Goal: Task Accomplishment & Management: Use online tool/utility

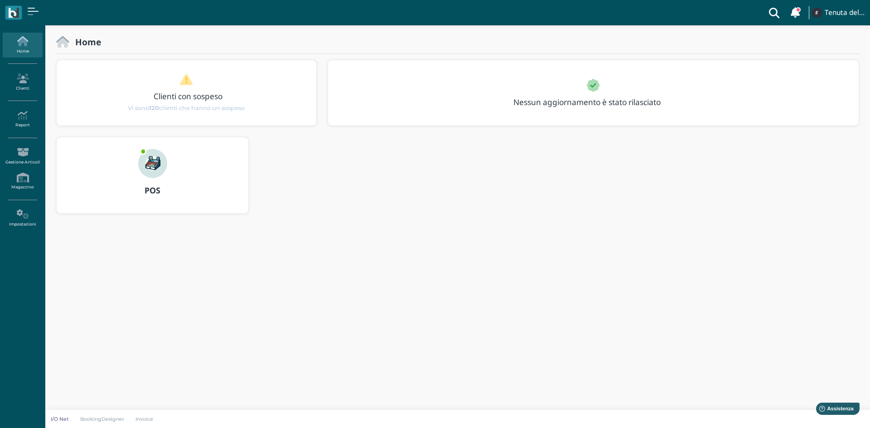
click at [159, 178] on div "POS" at bounding box center [153, 190] width 192 height 25
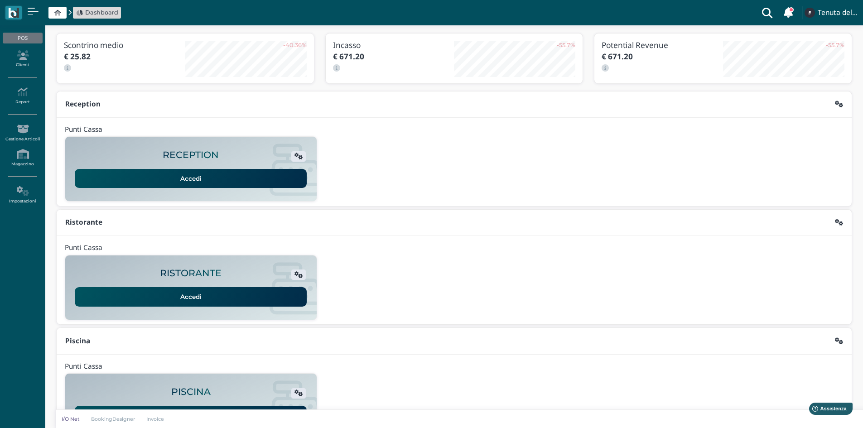
scroll to position [74, 0]
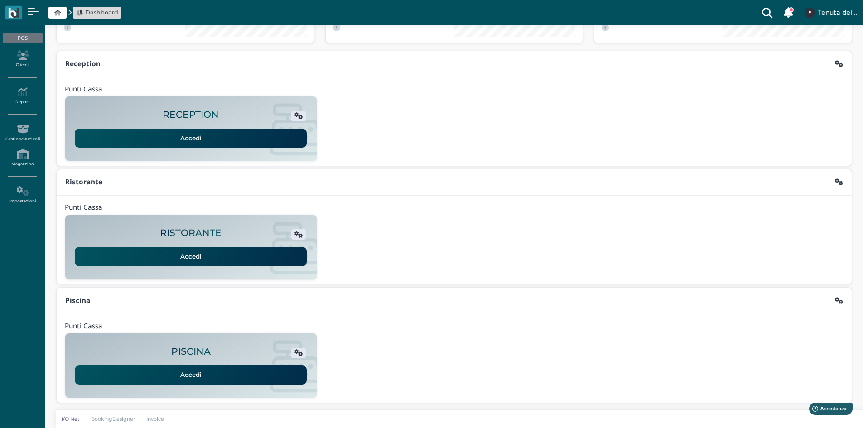
click at [186, 373] on link "Accedi" at bounding box center [191, 375] width 232 height 19
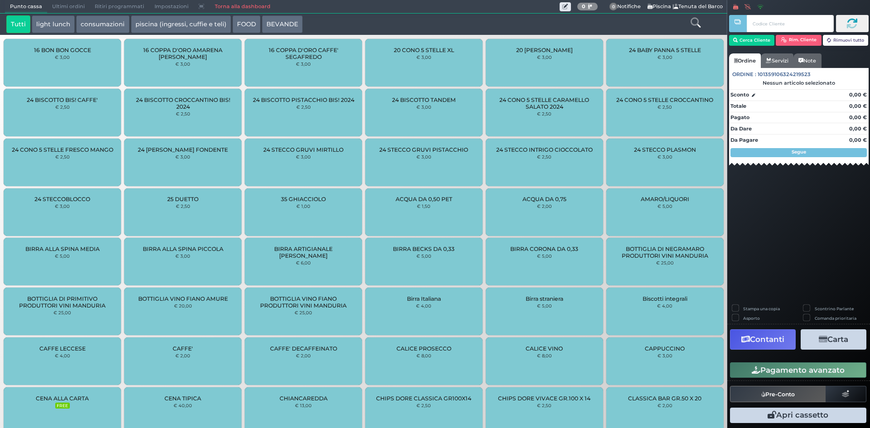
click at [226, 6] on link "Torna alla dashboard" at bounding box center [242, 6] width 66 height 13
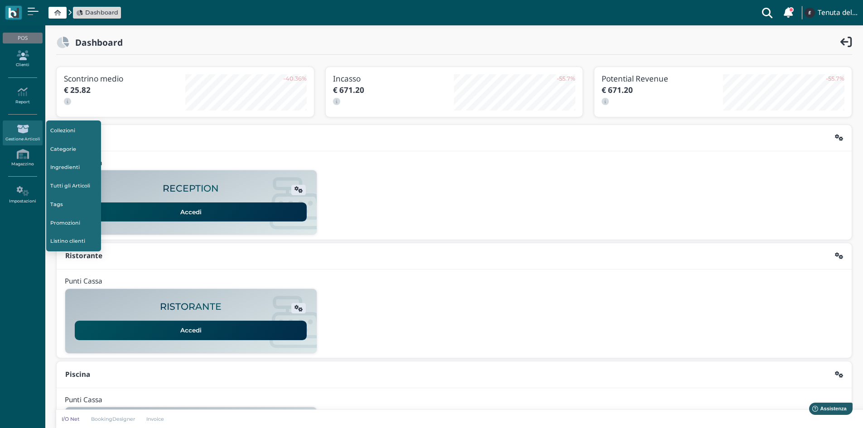
click at [23, 63] on link "Clienti" at bounding box center [22, 59] width 39 height 25
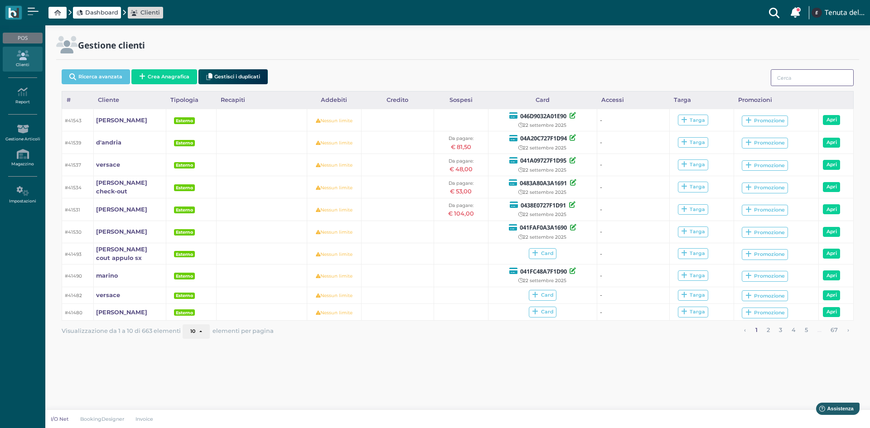
click at [791, 78] on input "search" at bounding box center [812, 77] width 83 height 17
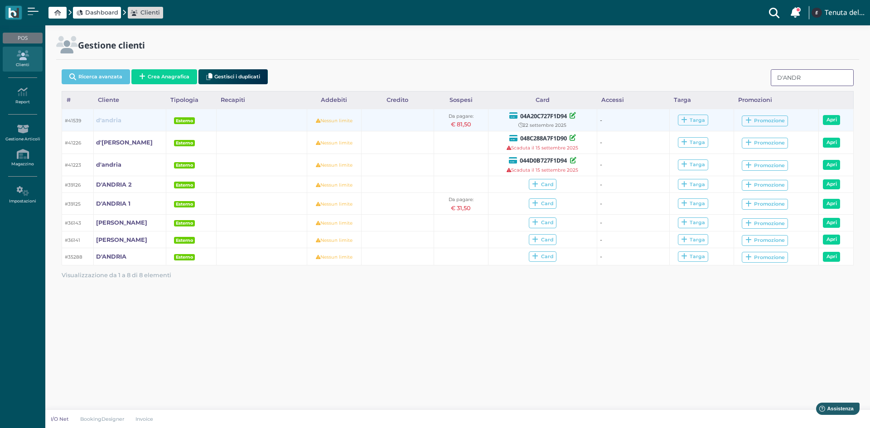
type input "D'ANDR"
click at [113, 120] on b "d'andria" at bounding box center [108, 120] width 25 height 7
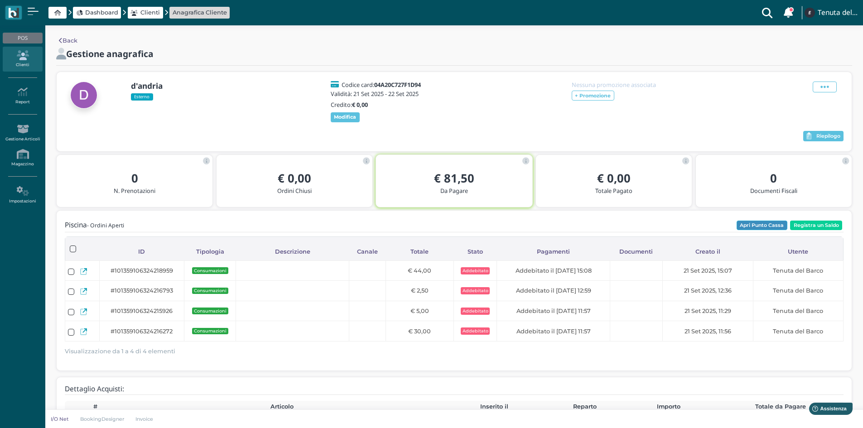
click at [762, 227] on button "Apri Punto Cassa" at bounding box center [762, 226] width 51 height 10
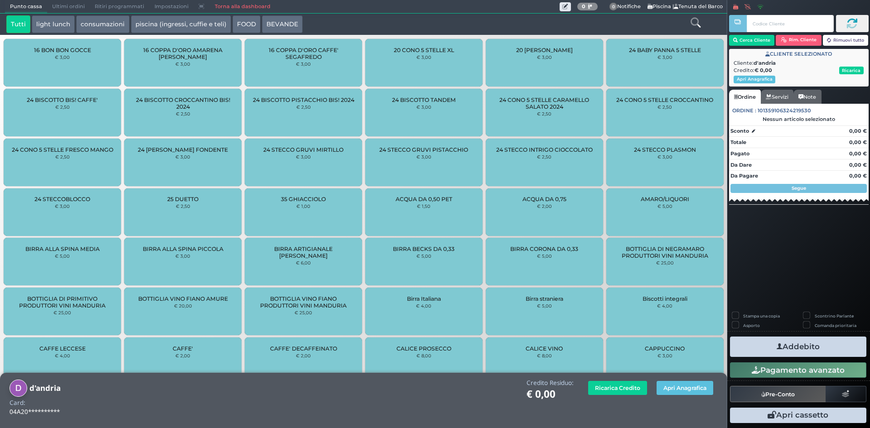
click at [695, 24] on icon at bounding box center [695, 23] width 10 height 10
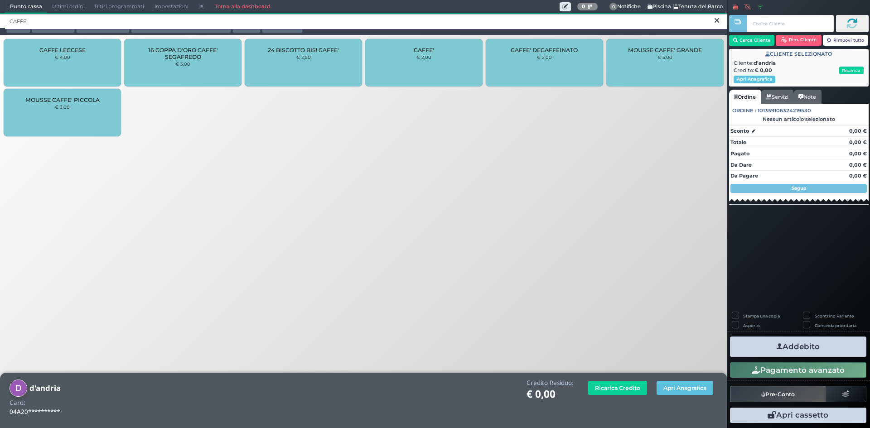
type input "CAFFE"
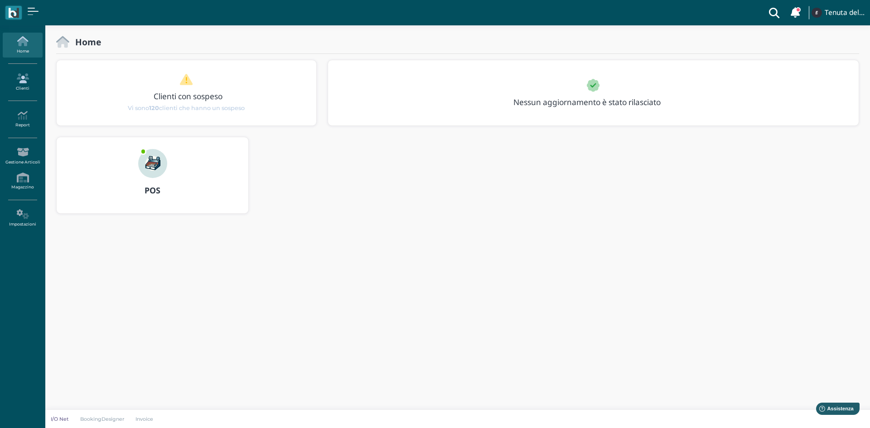
click at [25, 85] on link "Clienti" at bounding box center [22, 82] width 39 height 25
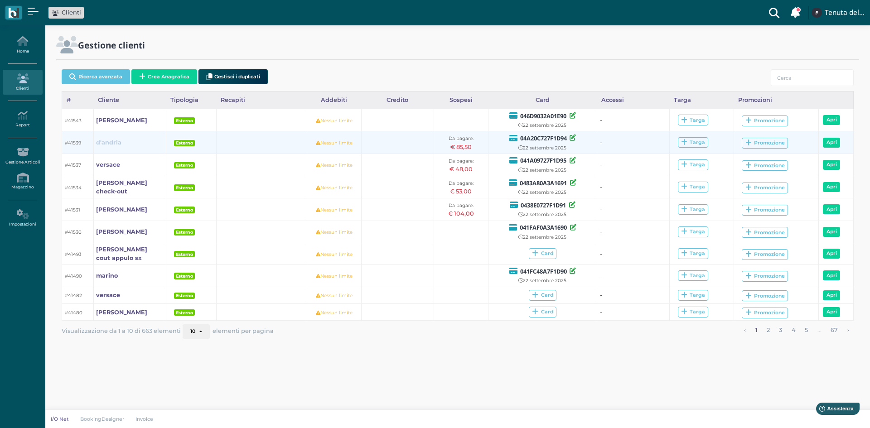
click at [111, 146] on link "d'andria" at bounding box center [108, 142] width 25 height 9
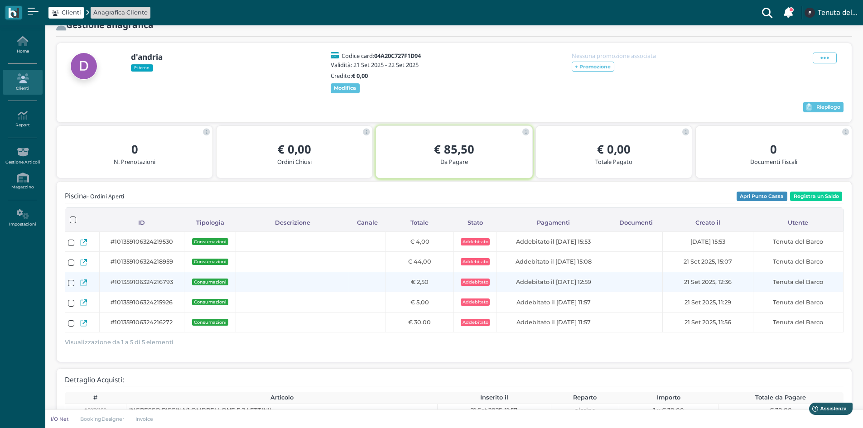
scroll to position [45, 0]
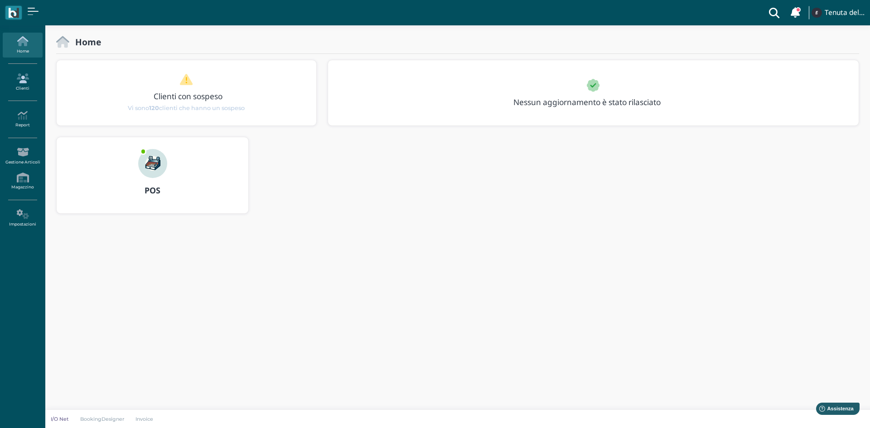
click at [19, 72] on link "Clienti" at bounding box center [22, 82] width 39 height 25
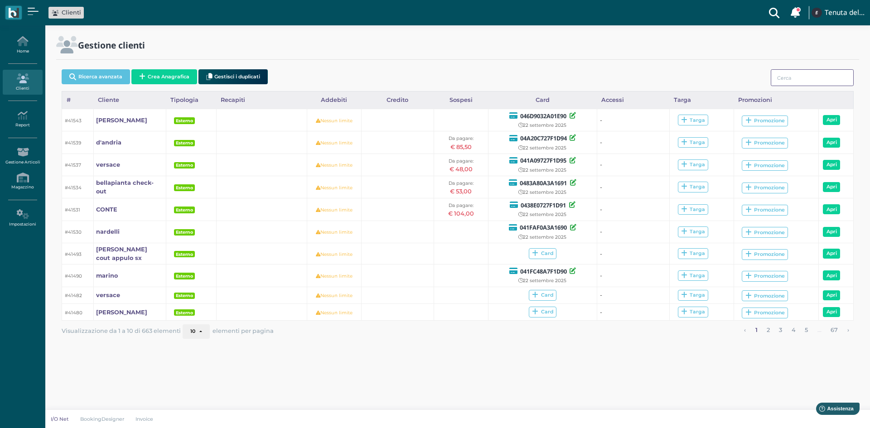
click at [798, 78] on input "search" at bounding box center [812, 77] width 83 height 17
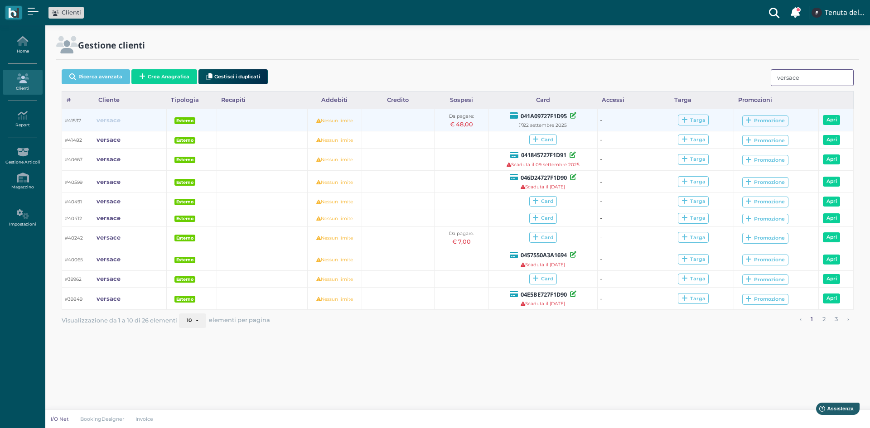
type input "versace"
click at [100, 117] on b "versace" at bounding box center [108, 120] width 24 height 7
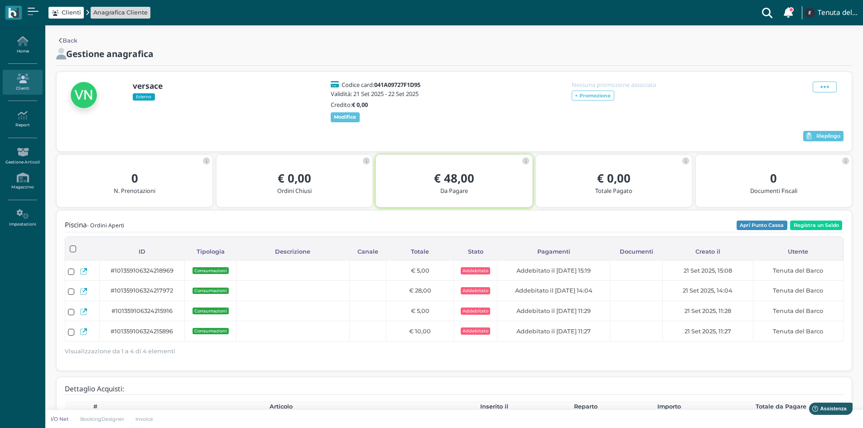
click at [827, 130] on div "Riepilogo" at bounding box center [454, 137] width 779 height 14
click at [827, 133] on span "Riepilogo" at bounding box center [828, 136] width 24 height 6
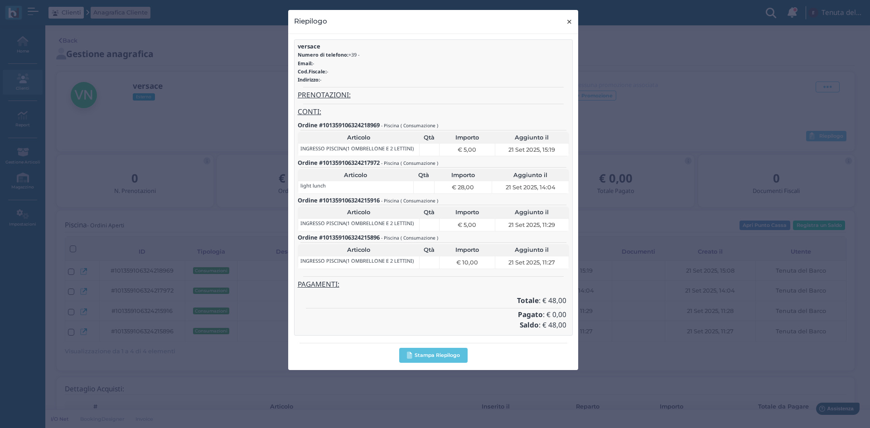
click at [569, 24] on span "×" at bounding box center [569, 22] width 7 height 12
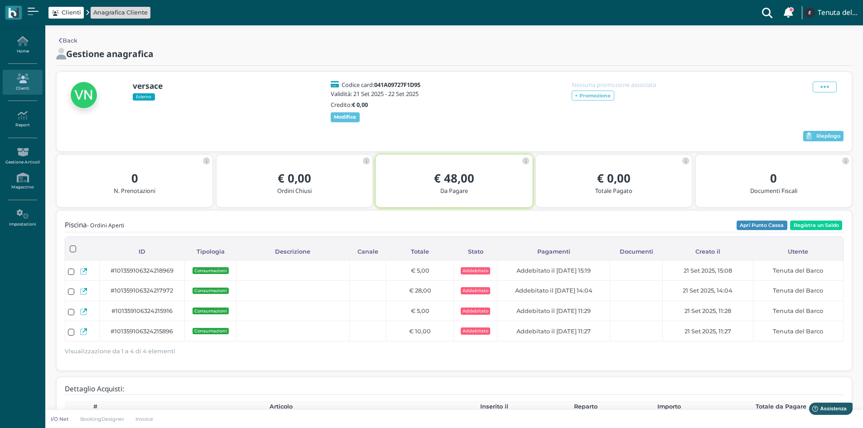
click at [31, 84] on link "Clienti" at bounding box center [22, 82] width 39 height 25
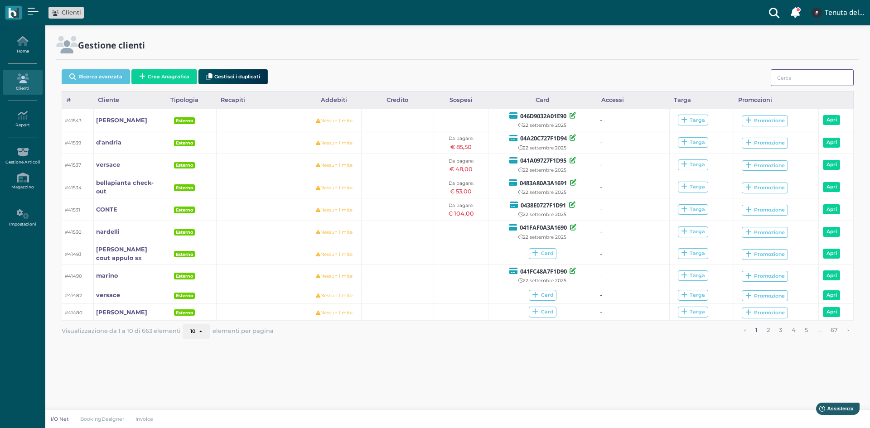
click at [790, 79] on input "search" at bounding box center [812, 77] width 83 height 17
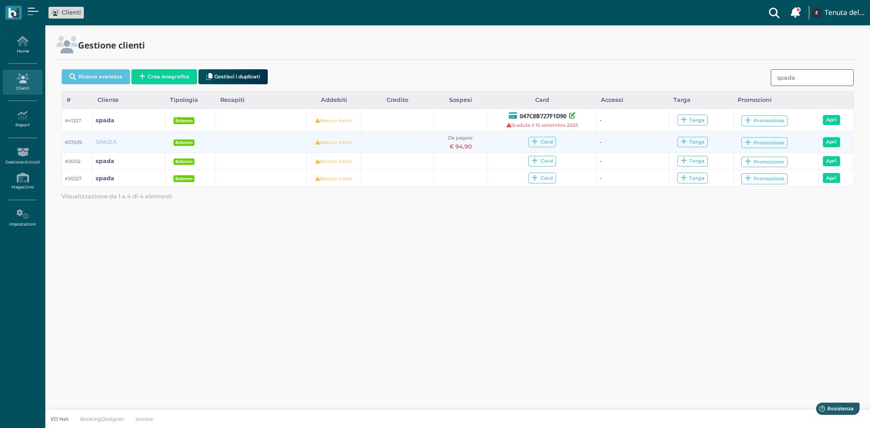
type input "spada"
click at [105, 142] on b "SPADA" at bounding box center [106, 142] width 21 height 7
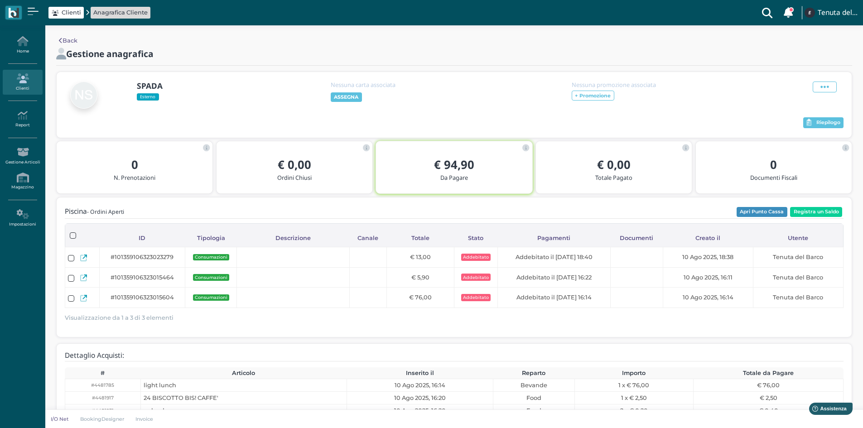
click at [824, 116] on div "Riepilogo" at bounding box center [454, 123] width 779 height 14
click at [820, 122] on span "Riepilogo" at bounding box center [828, 123] width 24 height 6
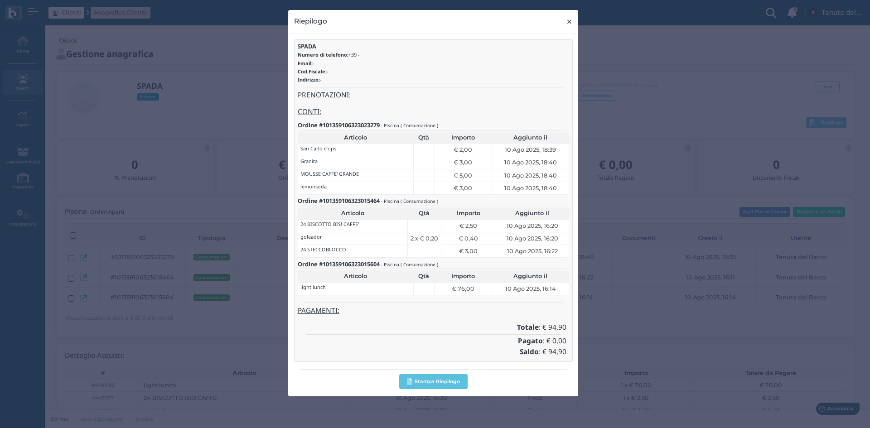
click at [570, 18] on span "×" at bounding box center [569, 22] width 7 height 12
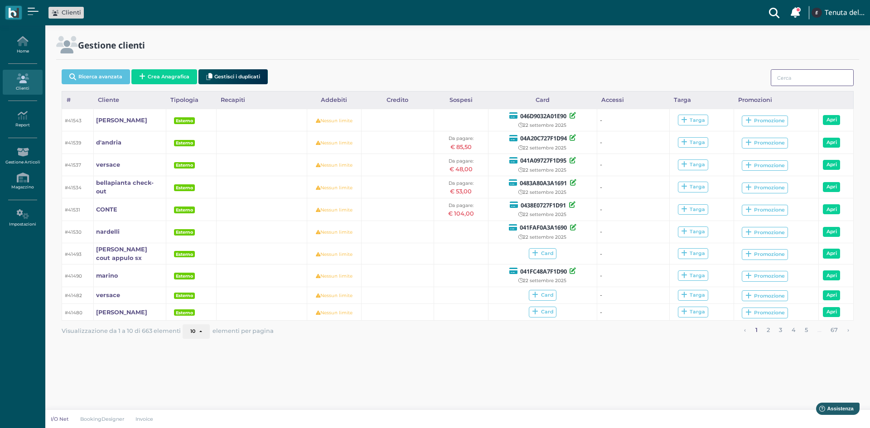
click at [782, 72] on input "search" at bounding box center [812, 77] width 83 height 17
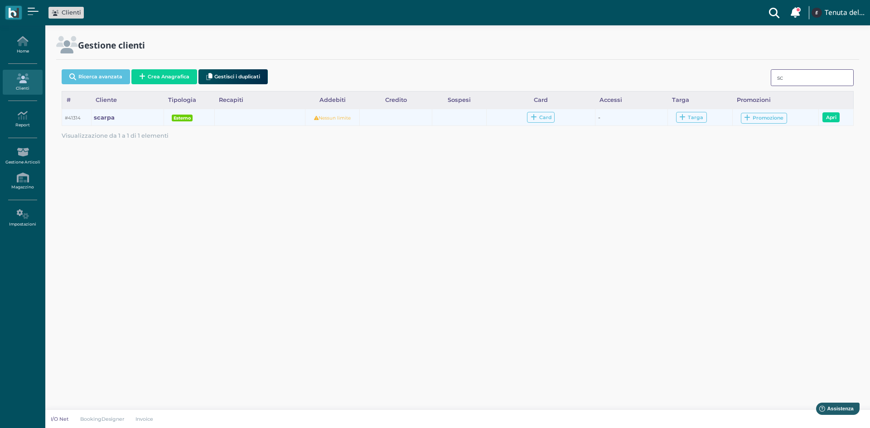
type input "s"
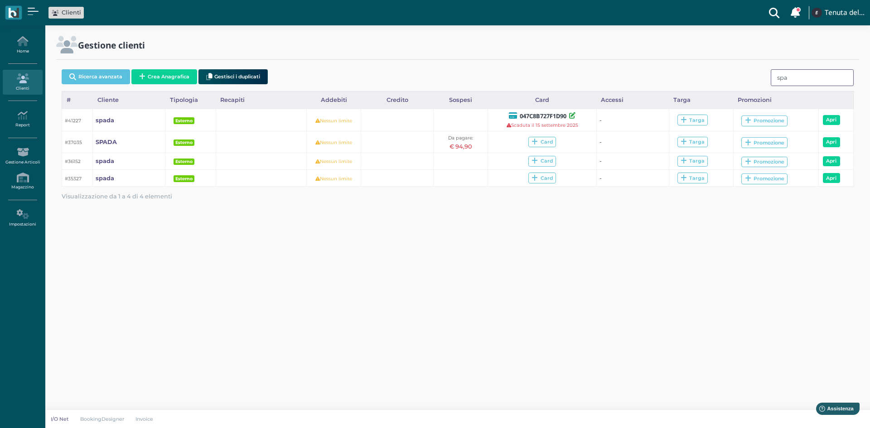
drag, startPoint x: 803, startPoint y: 80, endPoint x: 750, endPoint y: 76, distance: 53.2
click at [750, 80] on div "Ricerca avanzata Crea Anagrafica Gestisci i duplicati spa" at bounding box center [458, 78] width 792 height 25
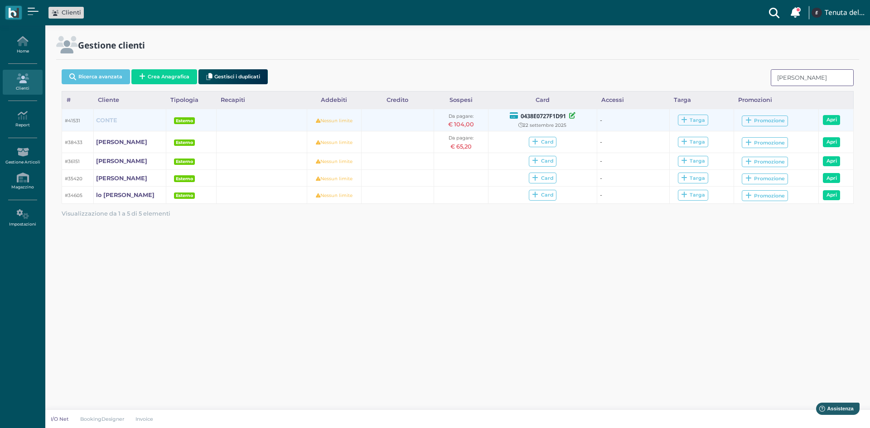
type input "conte"
click at [115, 122] on b "CONTE" at bounding box center [106, 120] width 21 height 7
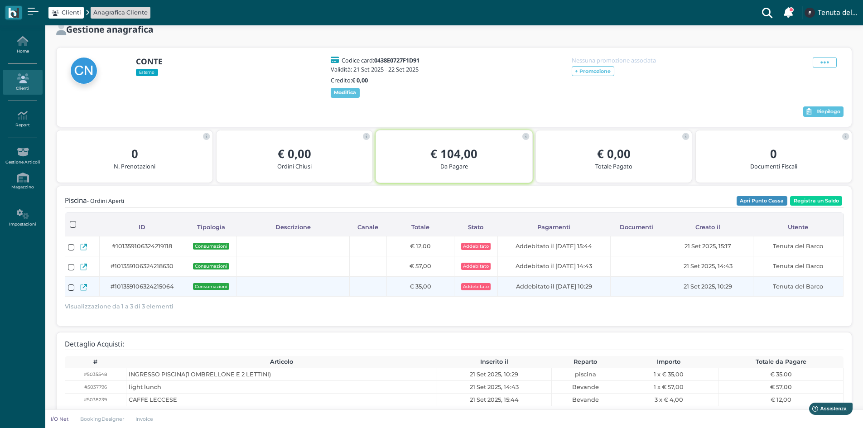
scroll to position [38, 0]
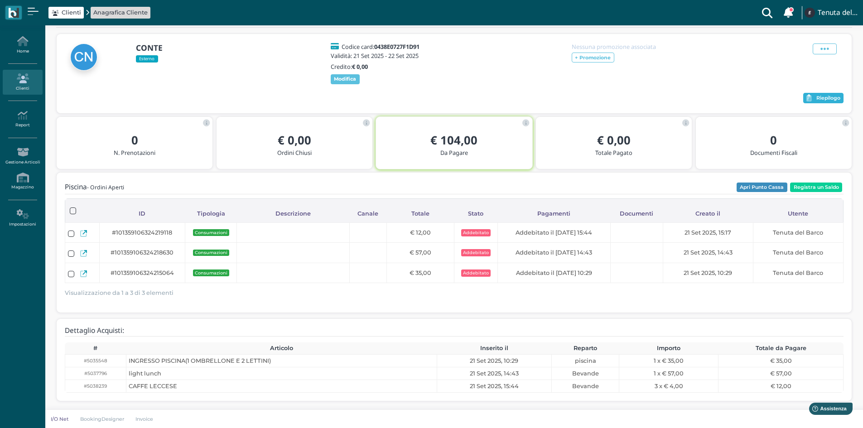
click at [816, 96] on span "Riepilogo" at bounding box center [828, 98] width 24 height 6
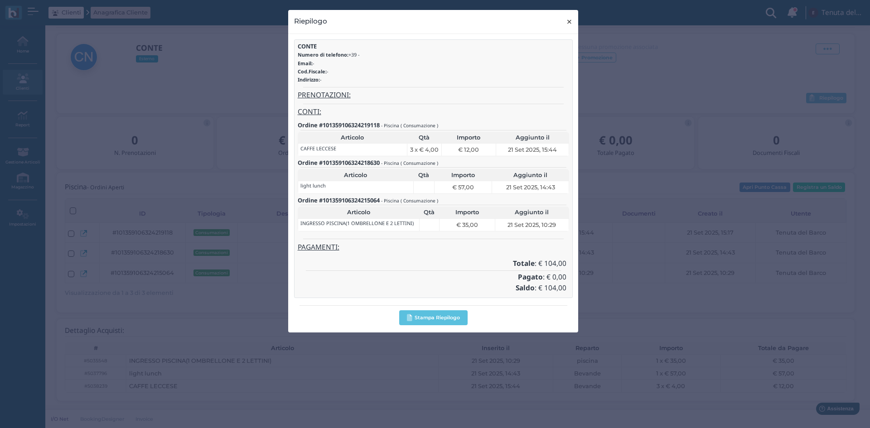
click at [561, 22] on button "× close" at bounding box center [569, 21] width 19 height 23
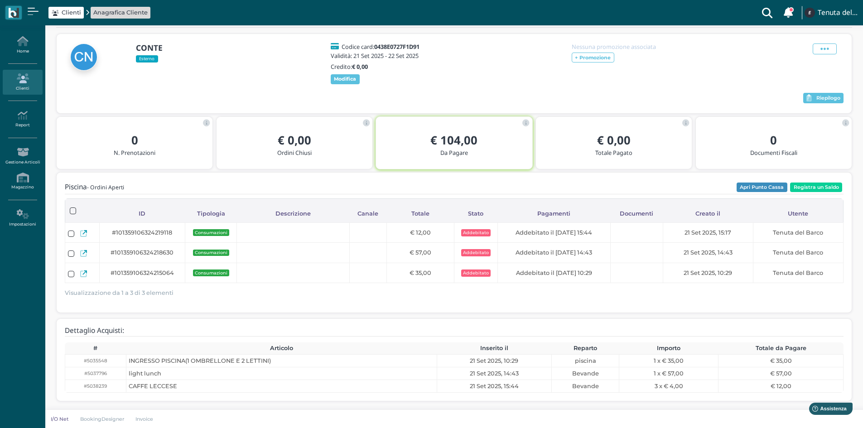
click at [20, 75] on icon at bounding box center [22, 78] width 39 height 10
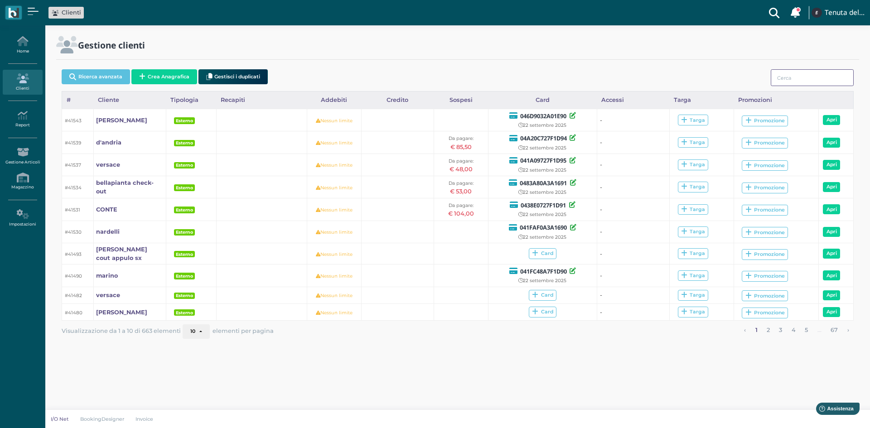
click at [791, 76] on input "search" at bounding box center [812, 77] width 83 height 17
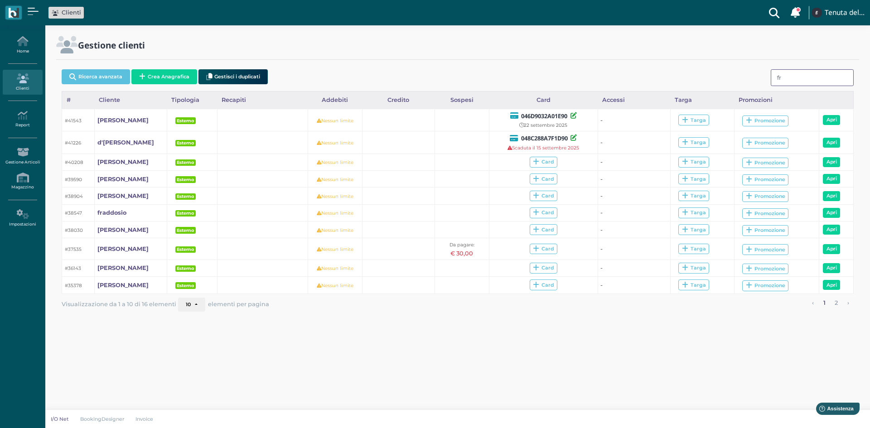
type input "fr"
click at [30, 81] on icon at bounding box center [22, 78] width 39 height 10
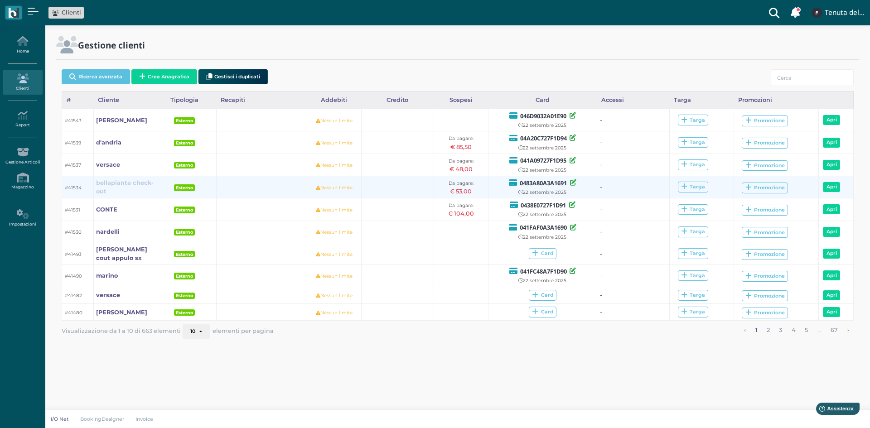
click at [112, 186] on b "bellapianta check-out" at bounding box center [125, 186] width 58 height 15
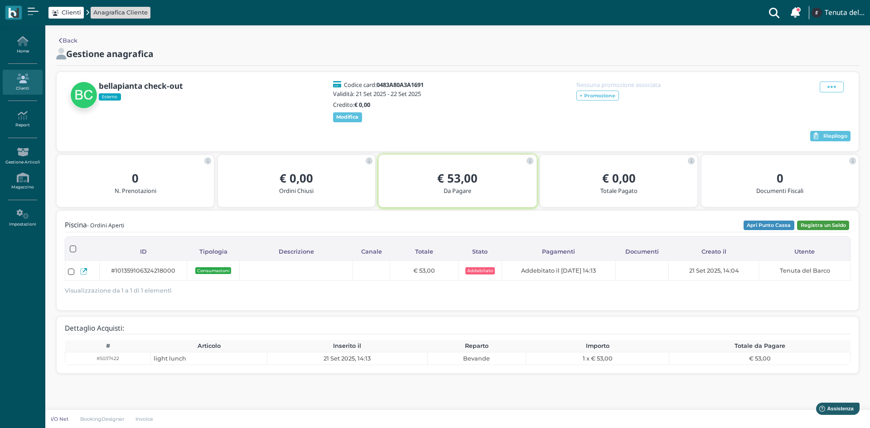
click at [825, 222] on button "Registra un Saldo" at bounding box center [823, 226] width 52 height 10
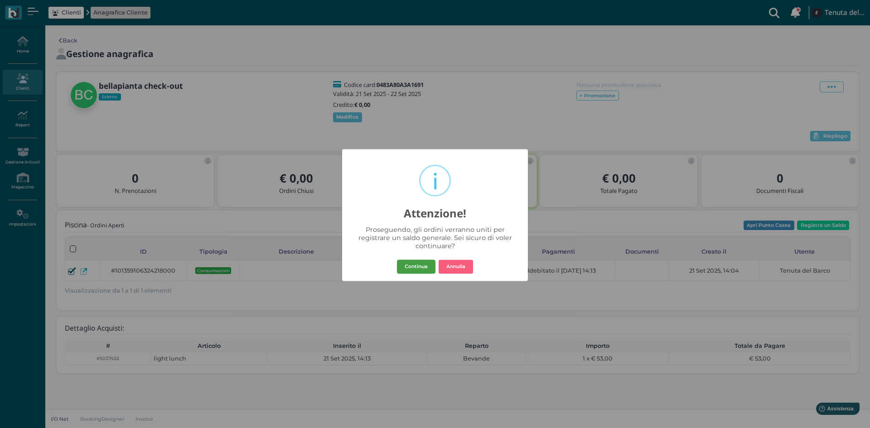
click at [414, 264] on button "Continua" at bounding box center [416, 267] width 39 height 14
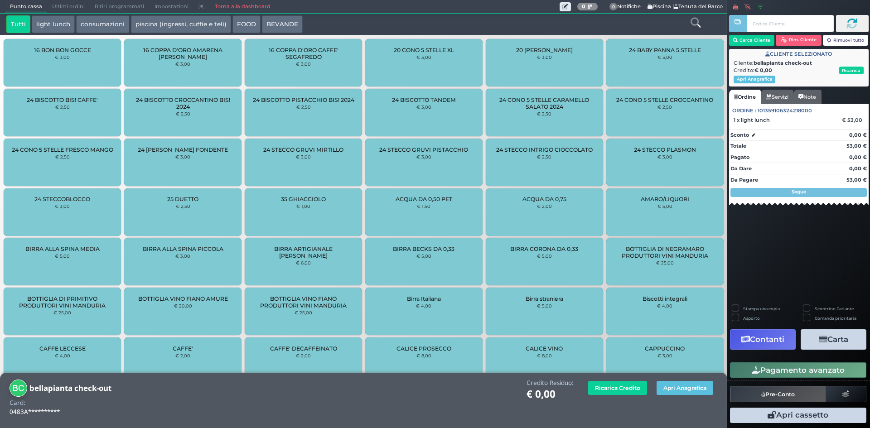
click at [777, 340] on button "Contanti" at bounding box center [763, 339] width 66 height 20
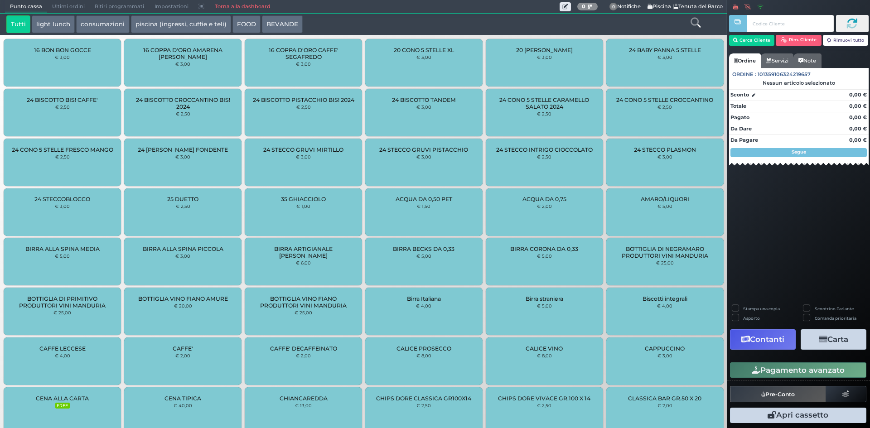
click at [243, 5] on link "Torna alla dashboard" at bounding box center [242, 6] width 66 height 13
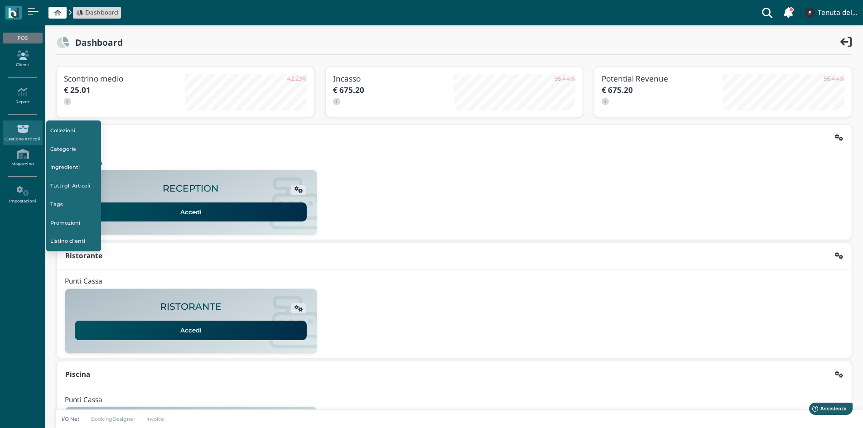
click at [26, 58] on icon at bounding box center [22, 55] width 39 height 10
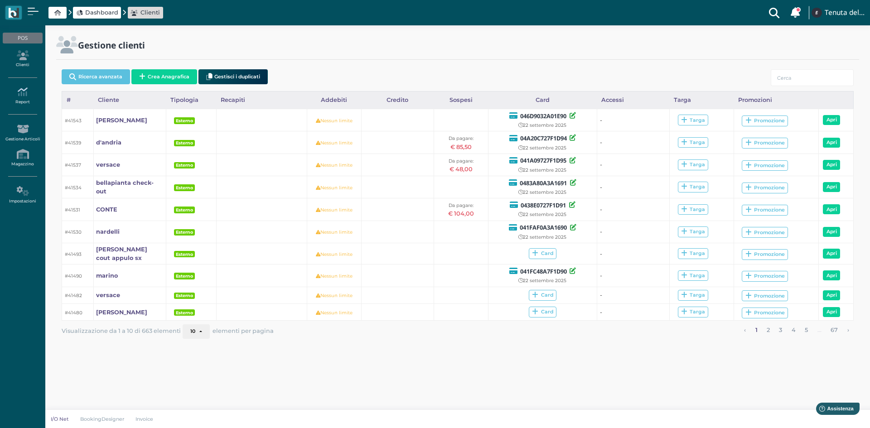
click at [20, 96] on icon at bounding box center [22, 92] width 39 height 10
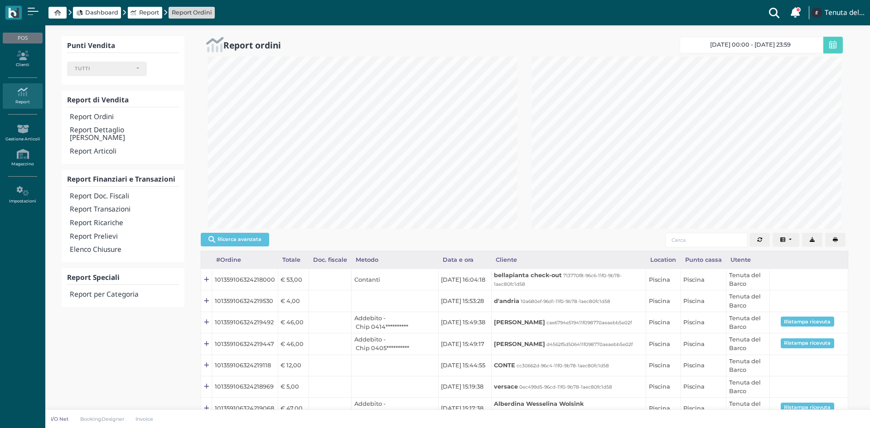
select select
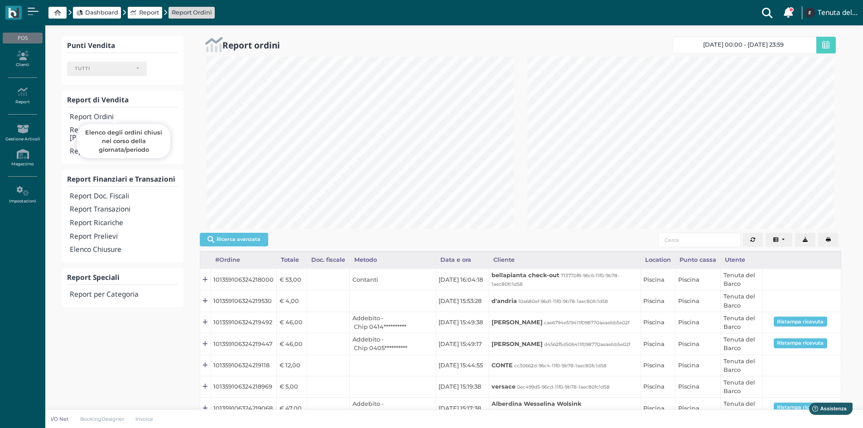
click at [82, 118] on h4 "Report Ordini" at bounding box center [124, 117] width 108 height 8
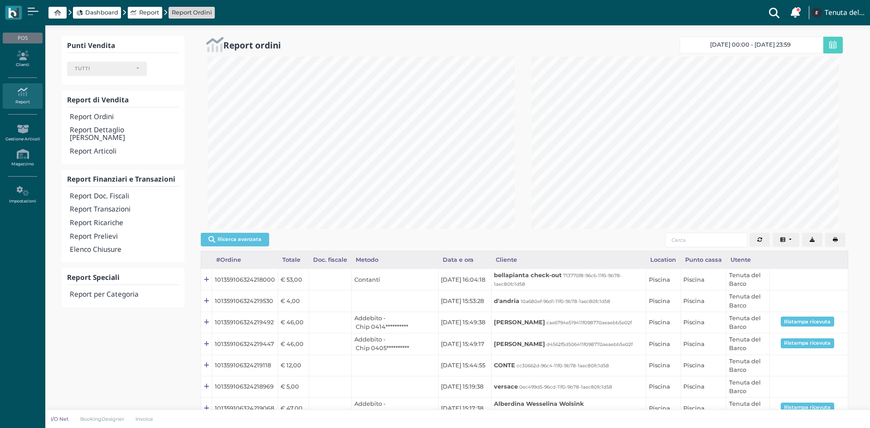
select select
